Goal: Task Accomplishment & Management: Use online tool/utility

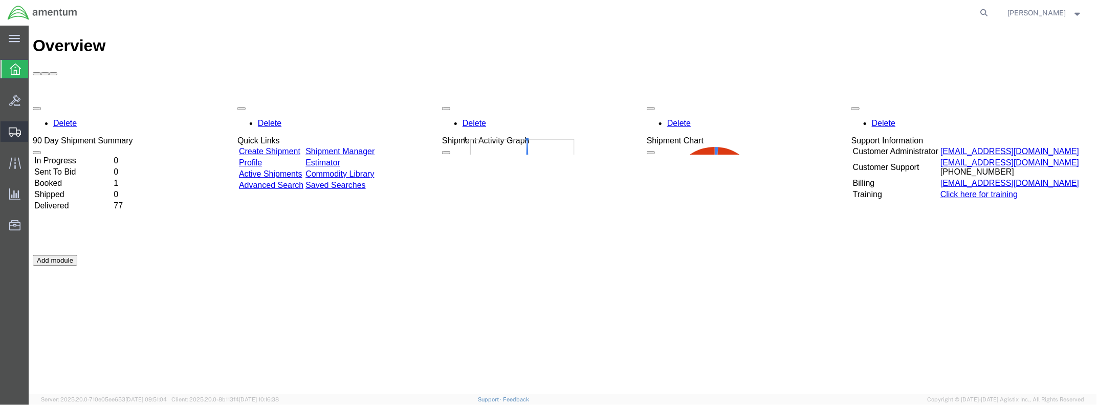
click at [0, 0] on span "Shipment Manager" at bounding box center [0, 0] width 0 height 0
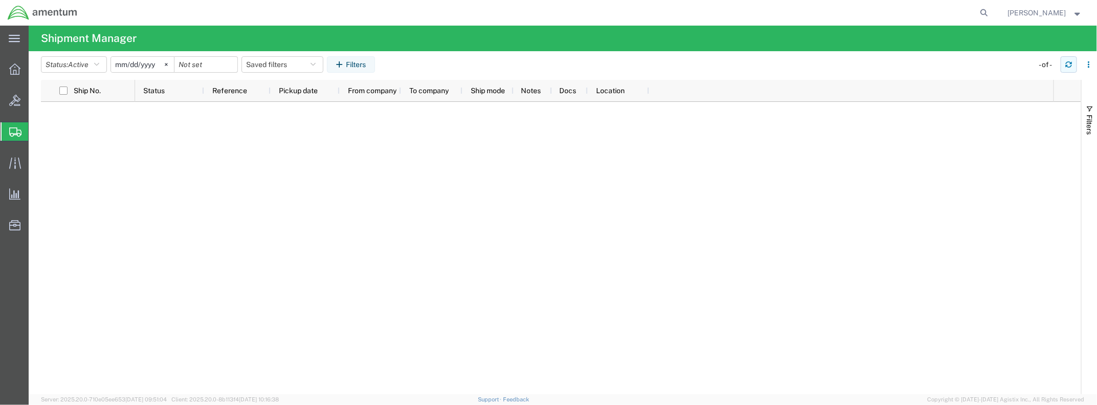
click at [1070, 66] on icon "button" at bounding box center [1068, 66] width 6 height 3
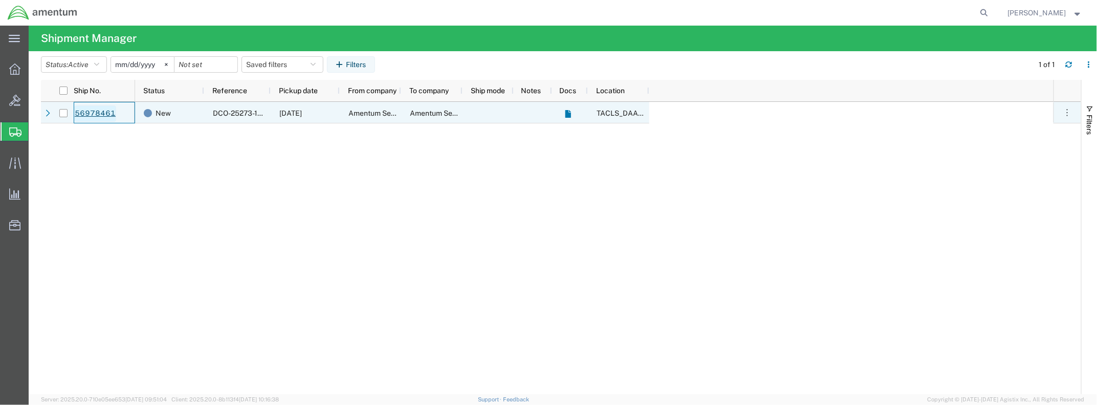
click at [92, 114] on link "56978461" at bounding box center [95, 113] width 42 height 16
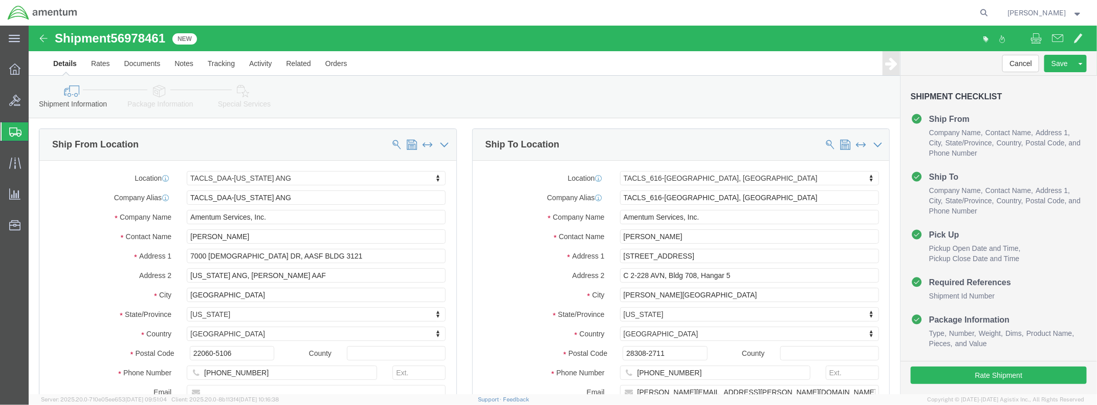
select select "42744"
select select "42712"
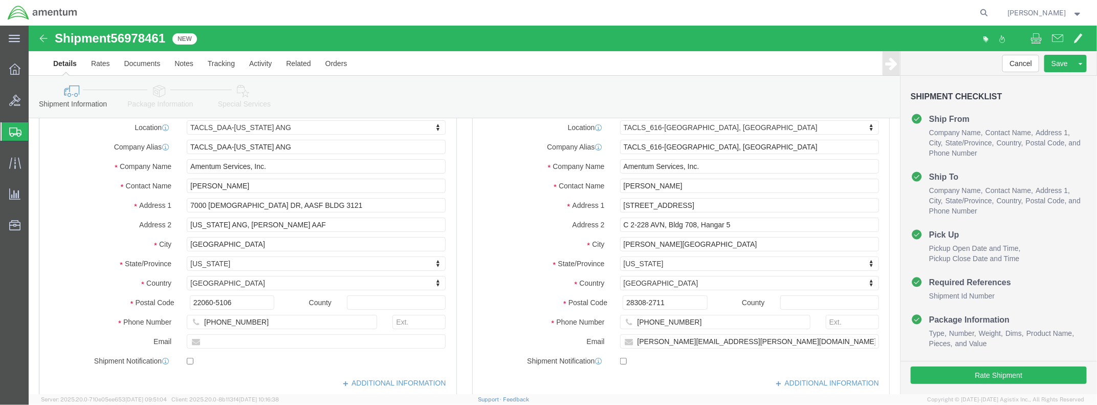
scroll to position [102, 0]
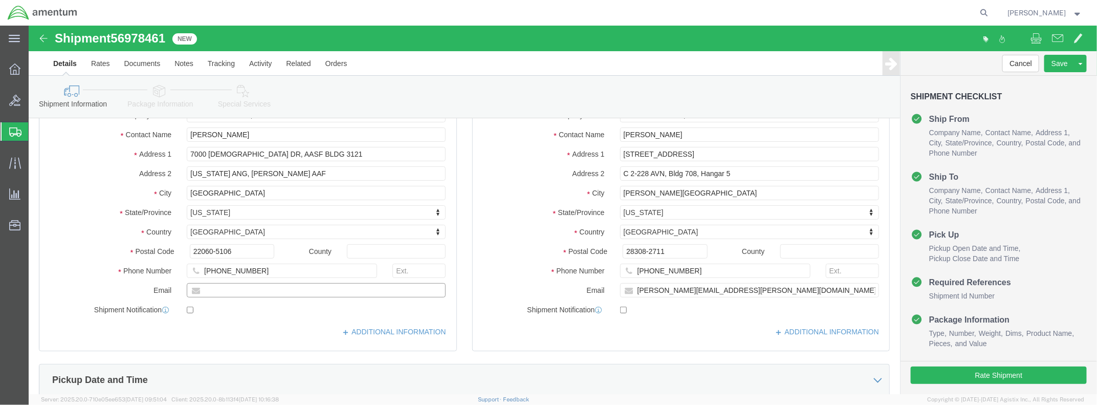
click input "text"
type input "[PERSON_NAME][EMAIL_ADDRESS][DOMAIN_NAME]"
click div "ADDITIONAL INFORMATION"
drag, startPoint x: 270, startPoint y: 263, endPoint x: 174, endPoint y: 264, distance: 96.2
click input "[PERSON_NAME][EMAIL_ADDRESS][DOMAIN_NAME]"
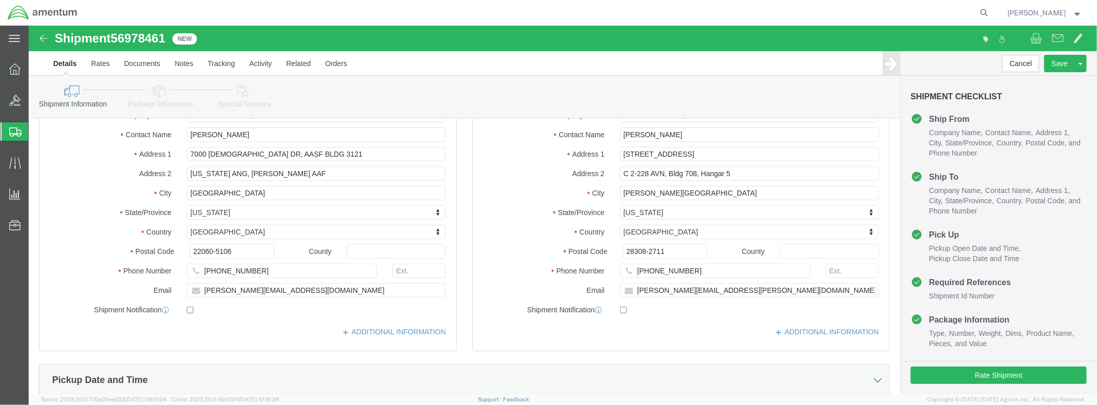
click div "Location TACLS_DAA-[US_STATE] ANG My Profile Location [PHONE_NUMBER] [PHONE_NUM…"
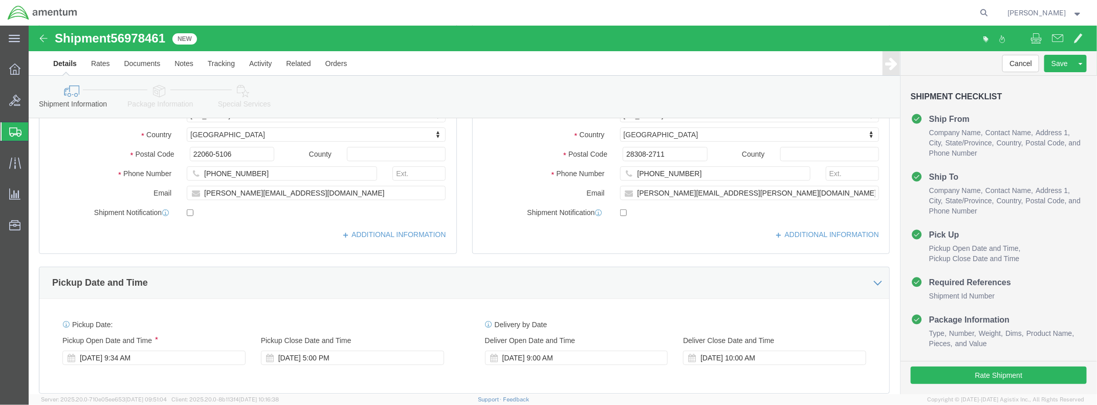
scroll to position [204, 0]
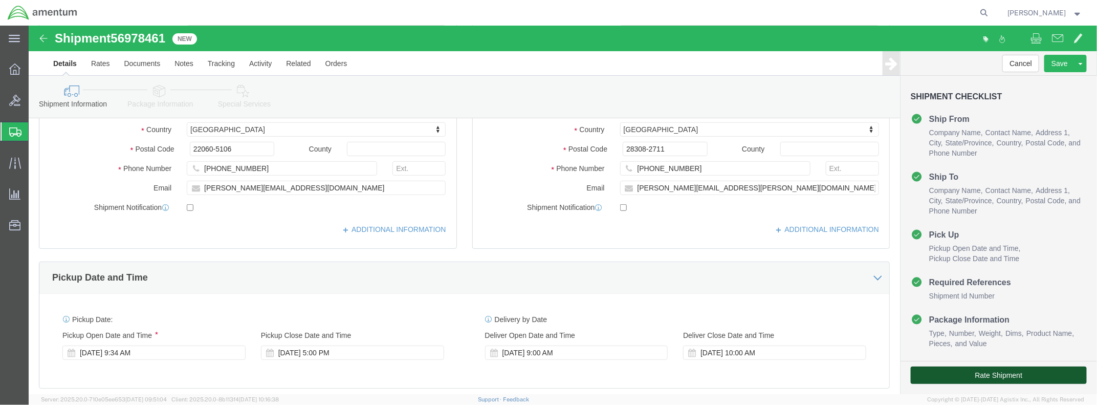
click button "Rate Shipment"
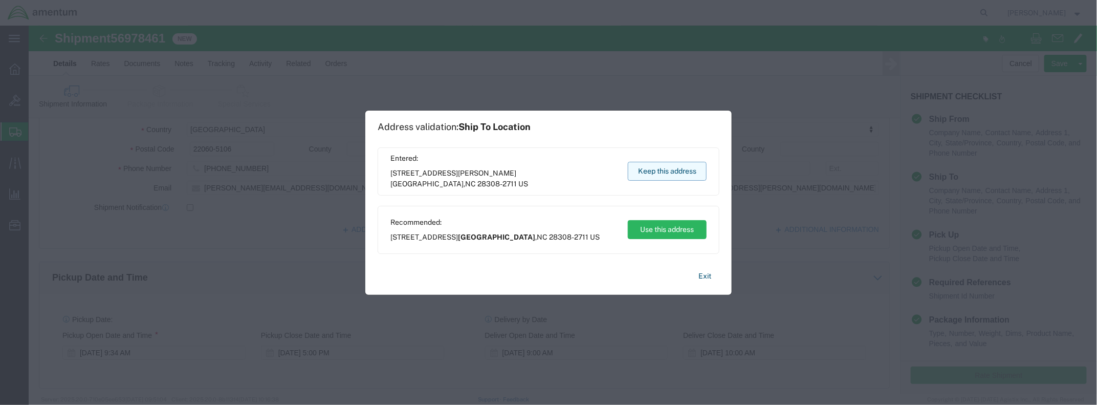
click at [657, 170] on button "Keep this address" at bounding box center [667, 171] width 79 height 19
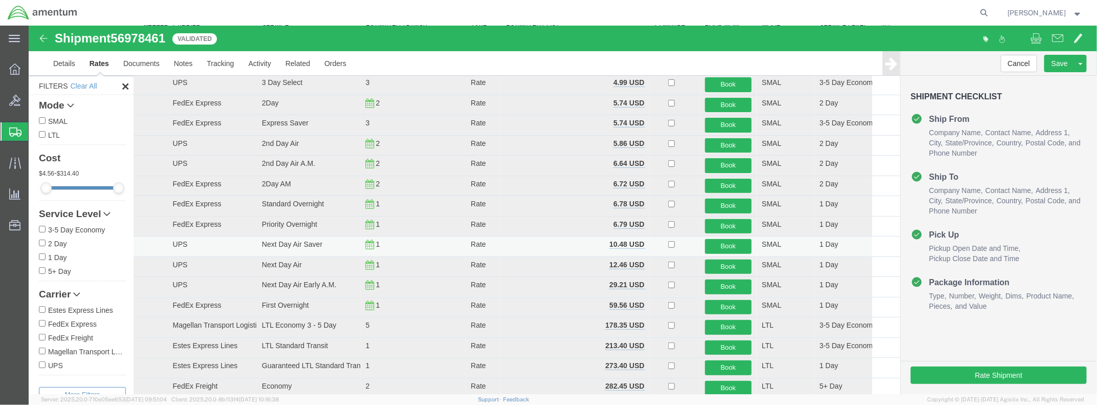
scroll to position [102, 0]
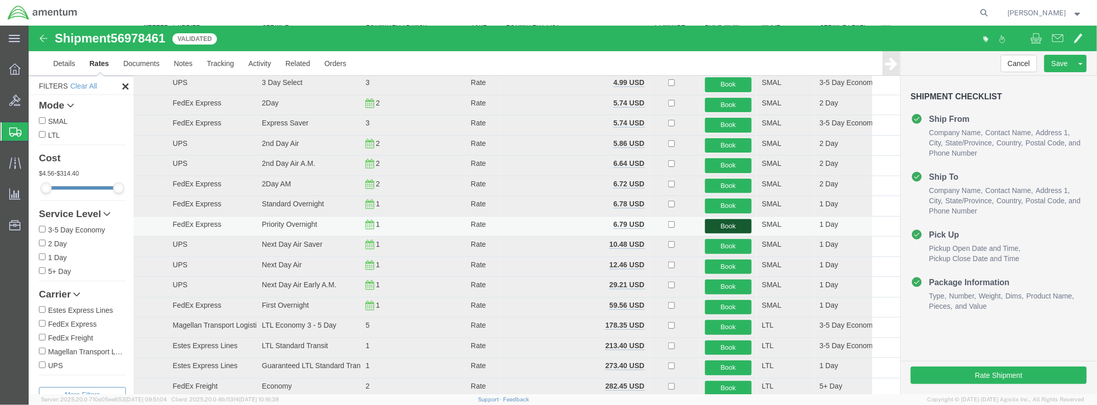
click at [721, 222] on button "Book" at bounding box center [727, 225] width 47 height 15
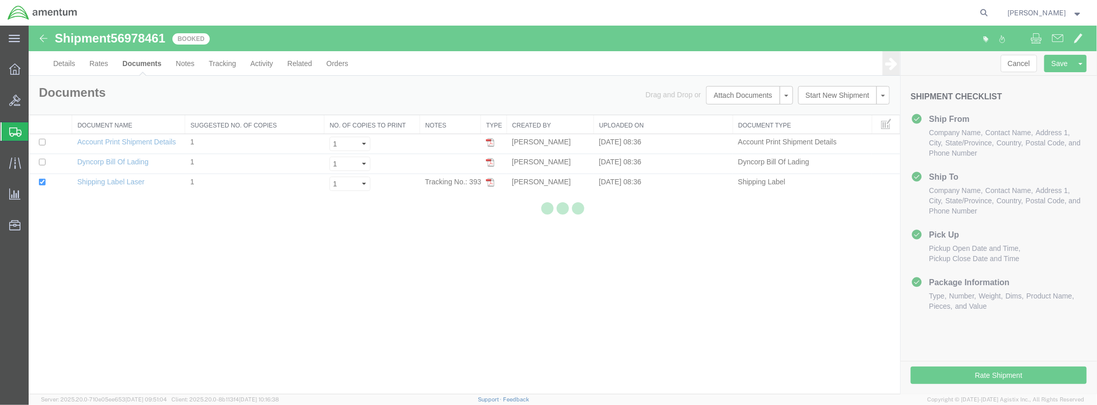
scroll to position [0, 0]
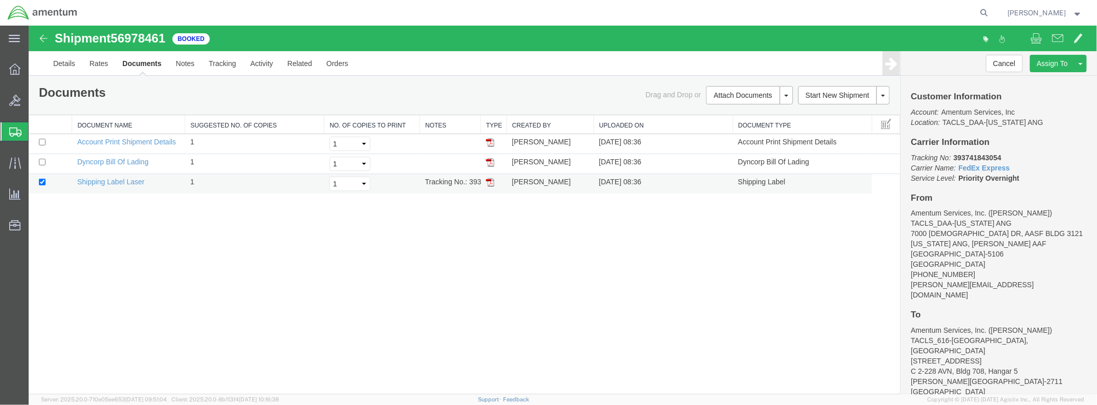
click at [454, 180] on td "Tracking No.: 393741843054" at bounding box center [449, 183] width 61 height 20
drag, startPoint x: 493, startPoint y: 180, endPoint x: 543, endPoint y: 228, distance: 69.4
click at [493, 180] on img at bounding box center [489, 181] width 8 height 8
